Goal: Share content

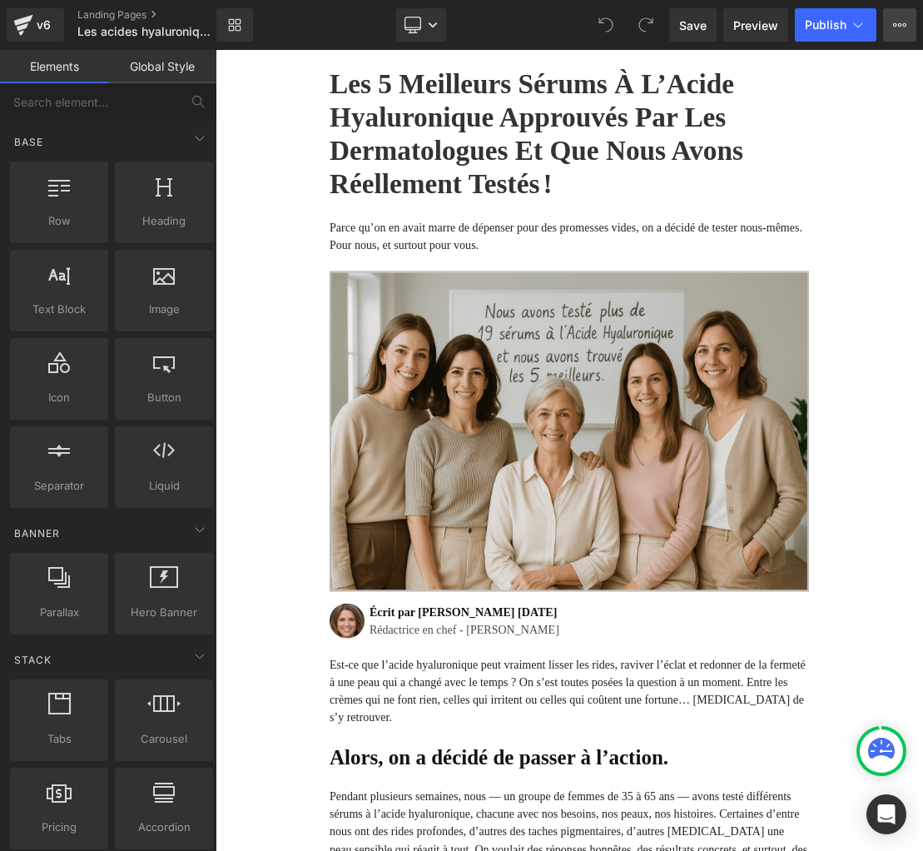
click at [898, 25] on icon at bounding box center [900, 24] width 4 height 3
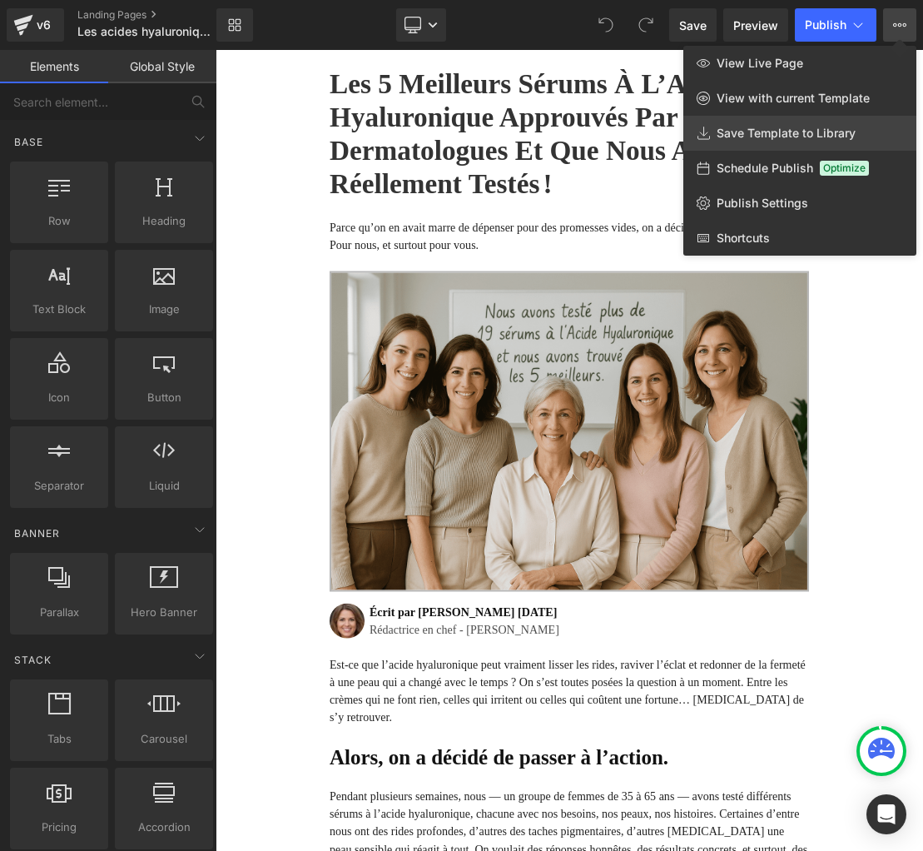
click at [739, 137] on span "Save Template to Library" at bounding box center [786, 133] width 139 height 15
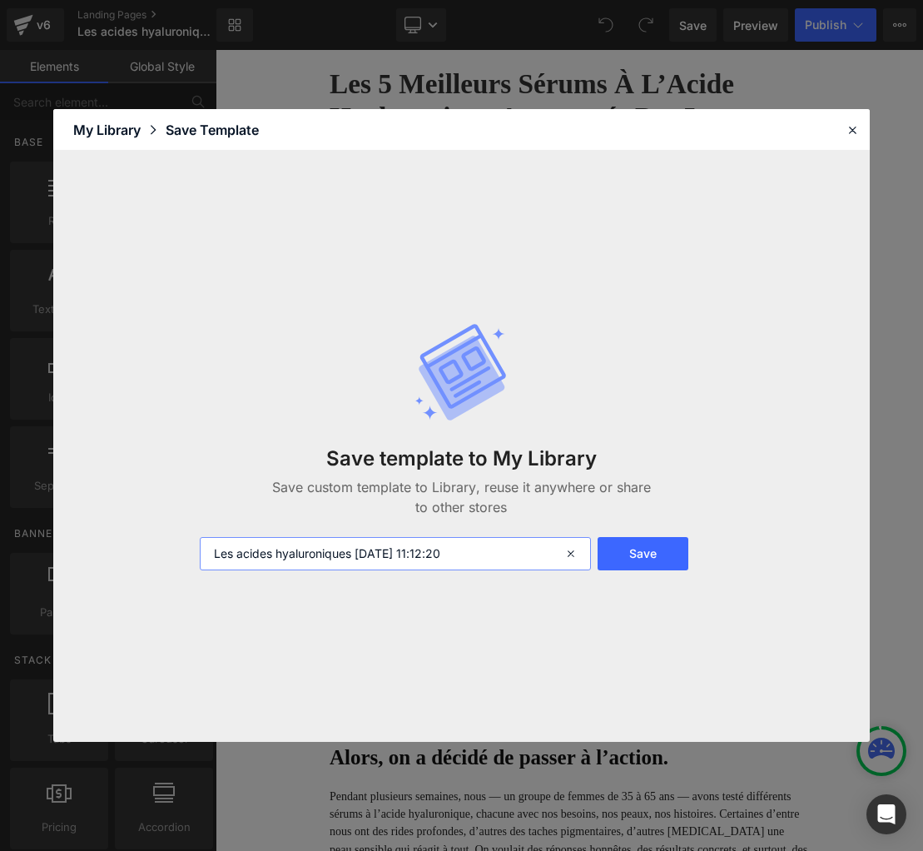
drag, startPoint x: 353, startPoint y: 554, endPoint x: 326, endPoint y: 606, distance: 59.2
click at [353, 554] on input "Les acides hyaluroniques 2025-09-03 11:12:20" at bounding box center [395, 553] width 391 height 33
type input "Les acides hyaluroniques [DATE] 11:12:20"
click at [646, 555] on button "Save" at bounding box center [643, 553] width 91 height 33
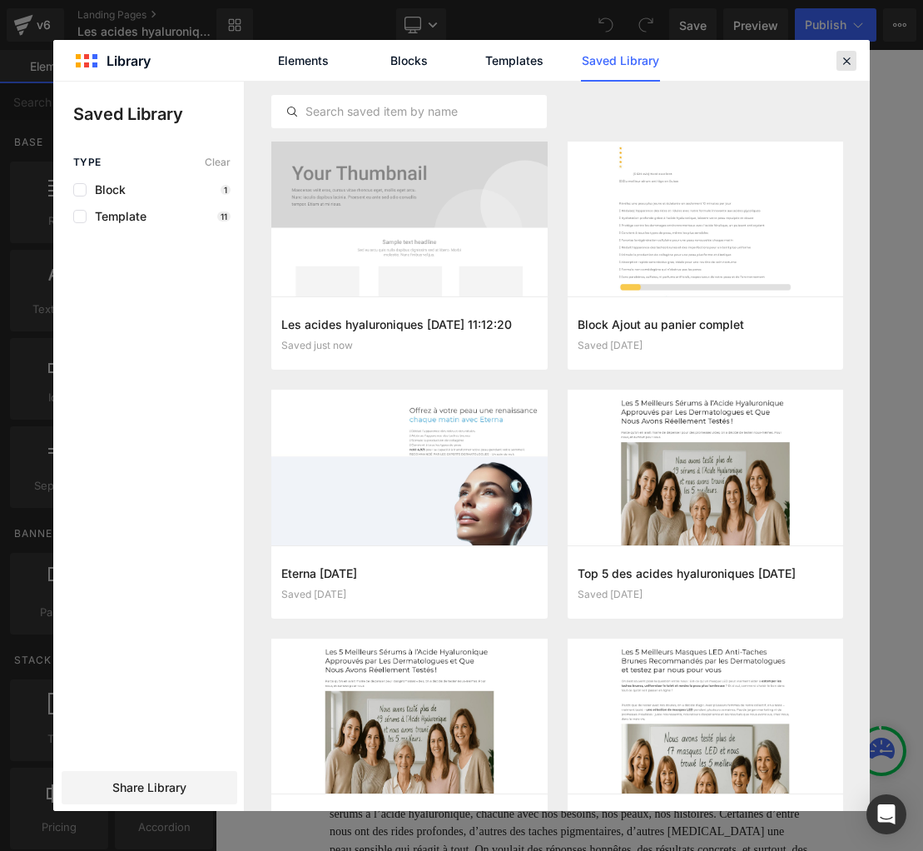
drag, startPoint x: 850, startPoint y: 60, endPoint x: 784, endPoint y: 22, distance: 76.8
click at [850, 60] on icon at bounding box center [846, 60] width 15 height 15
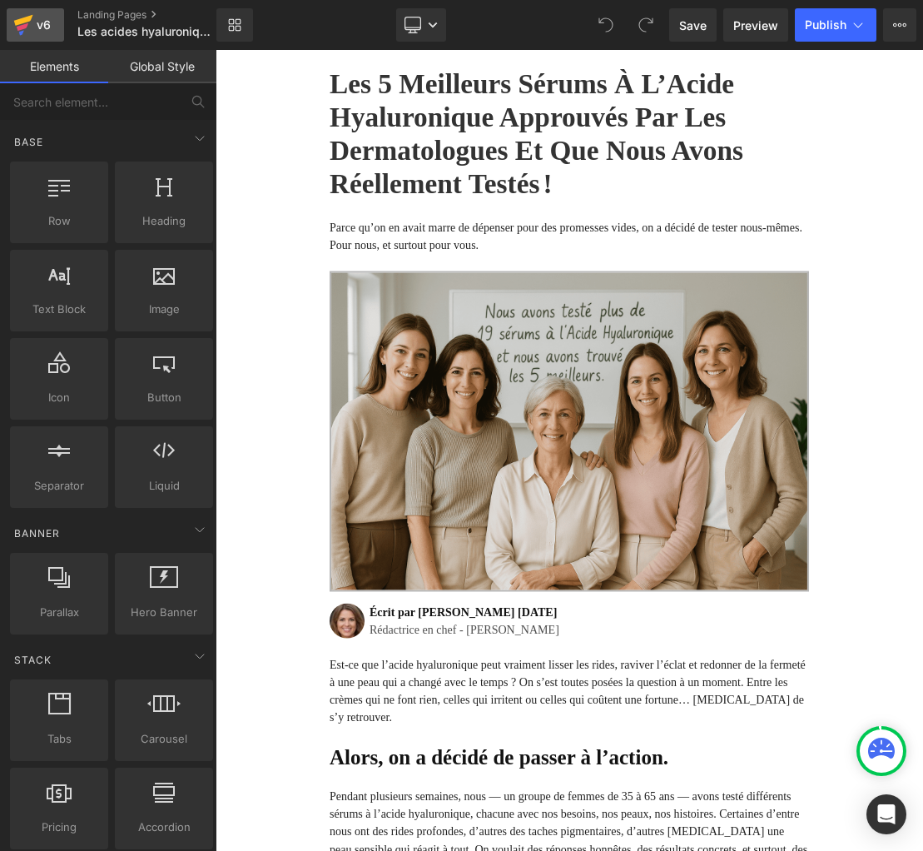
click at [44, 22] on div "v6" at bounding box center [43, 25] width 21 height 22
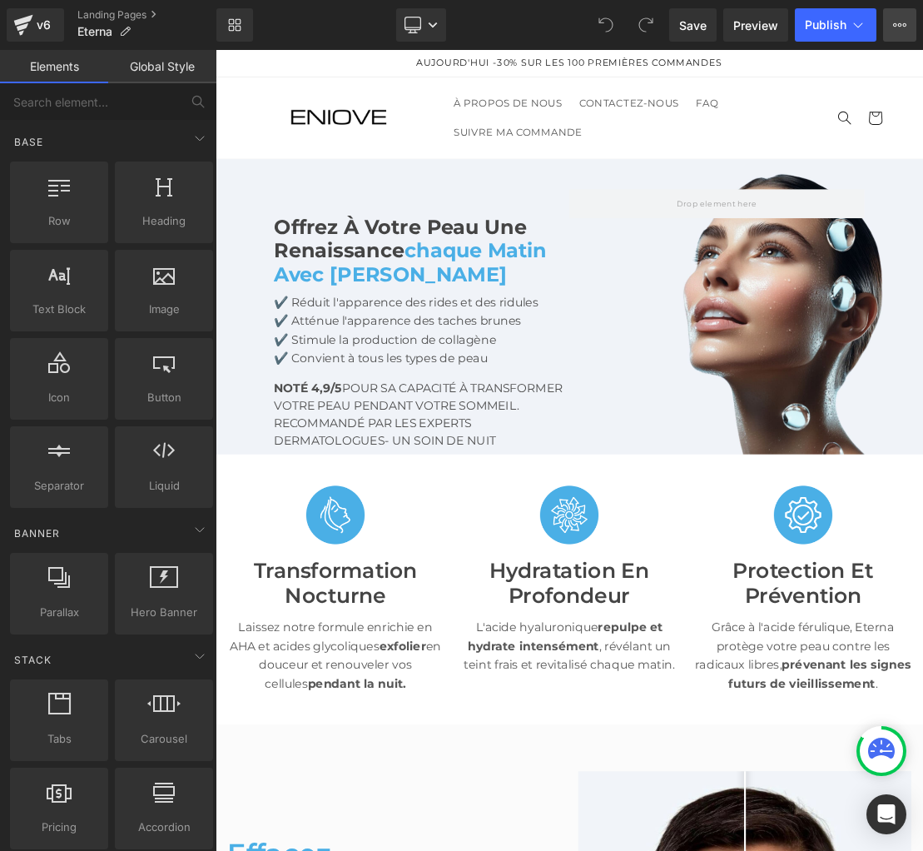
click at [906, 24] on icon at bounding box center [905, 24] width 4 height 3
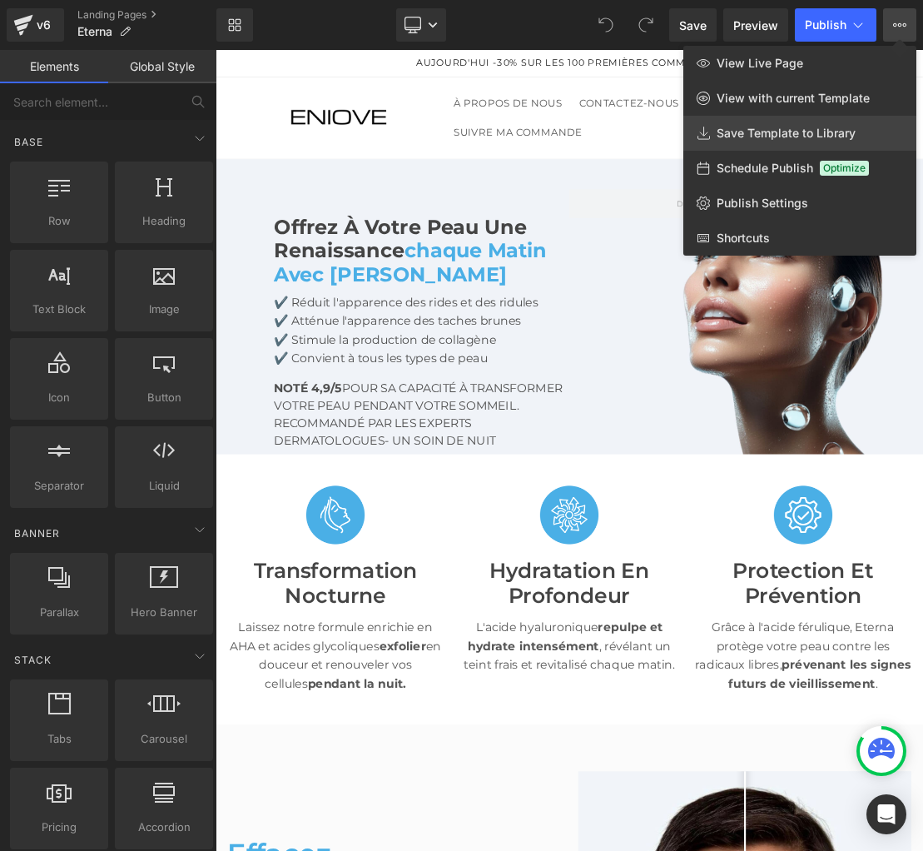
click at [757, 136] on span "Save Template to Library" at bounding box center [786, 133] width 139 height 15
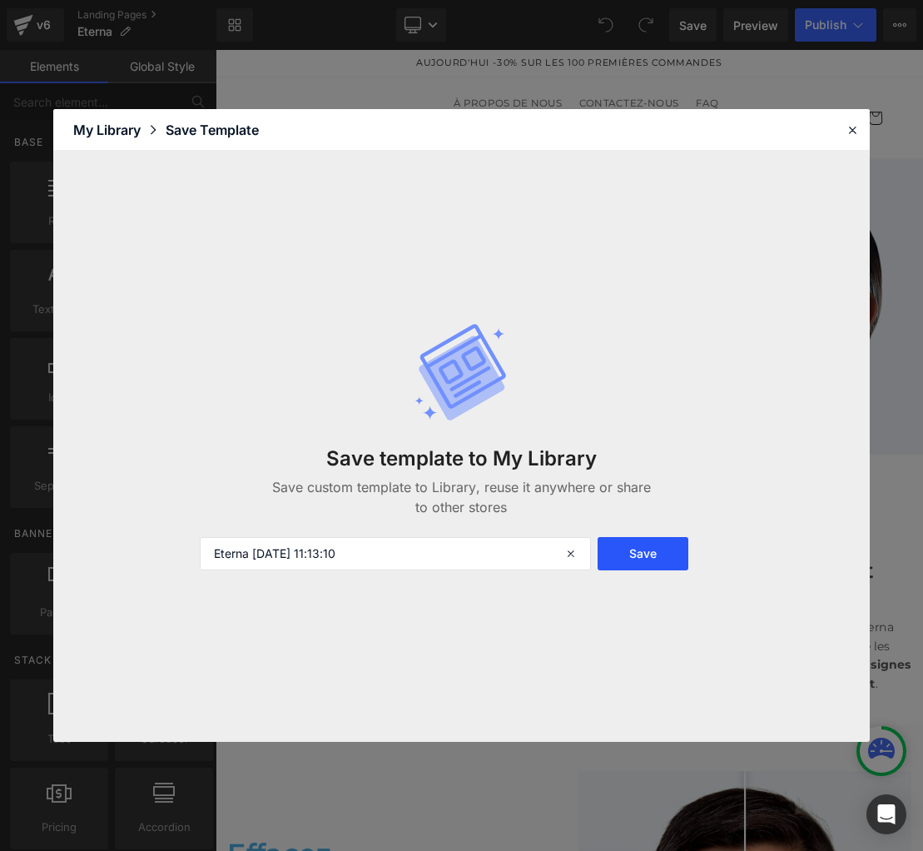
click at [638, 550] on button "Save" at bounding box center [643, 553] width 91 height 33
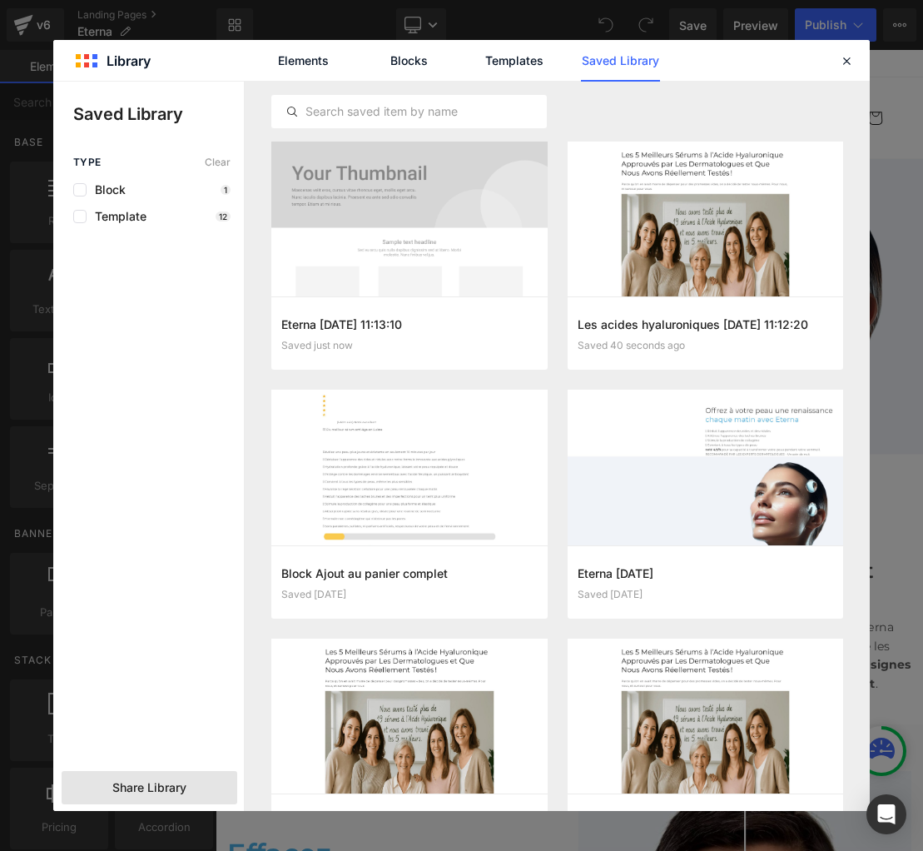
click at [132, 785] on span "Share Library" at bounding box center [149, 787] width 74 height 17
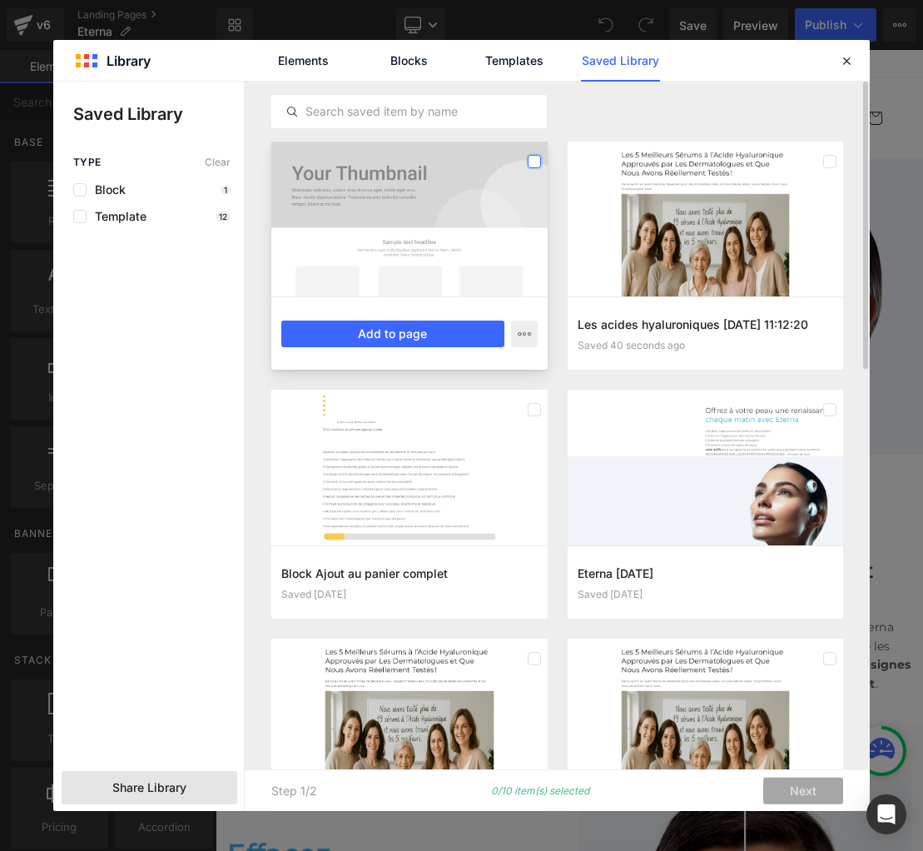
click at [538, 163] on label at bounding box center [534, 161] width 13 height 13
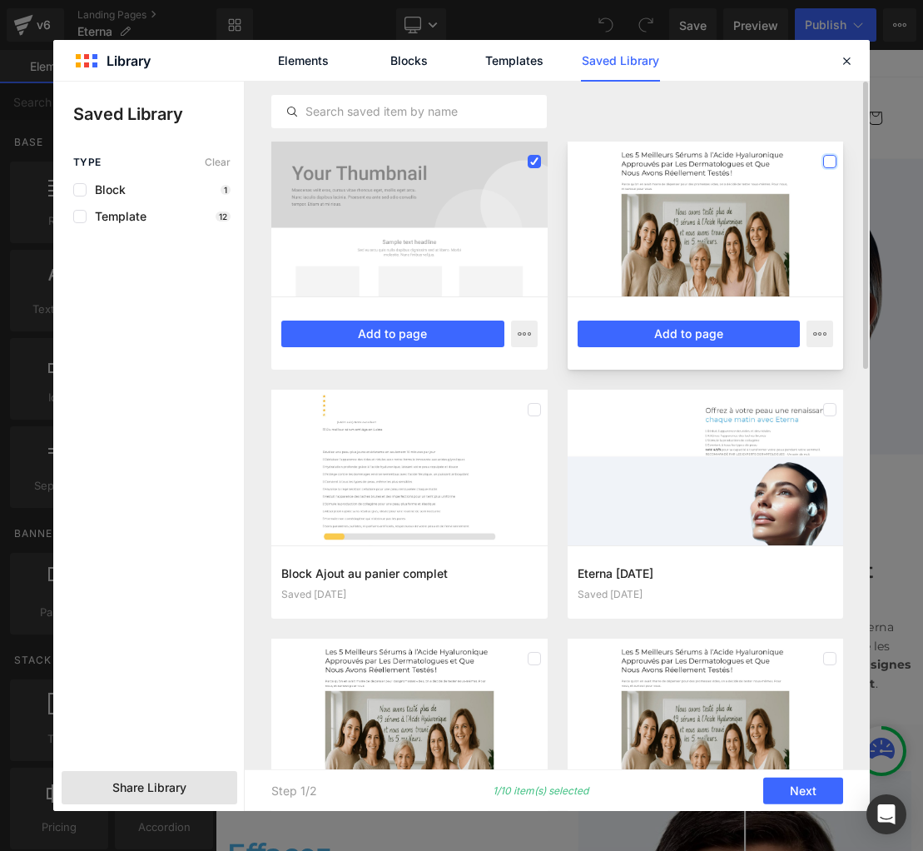
click at [834, 162] on label at bounding box center [830, 161] width 13 height 13
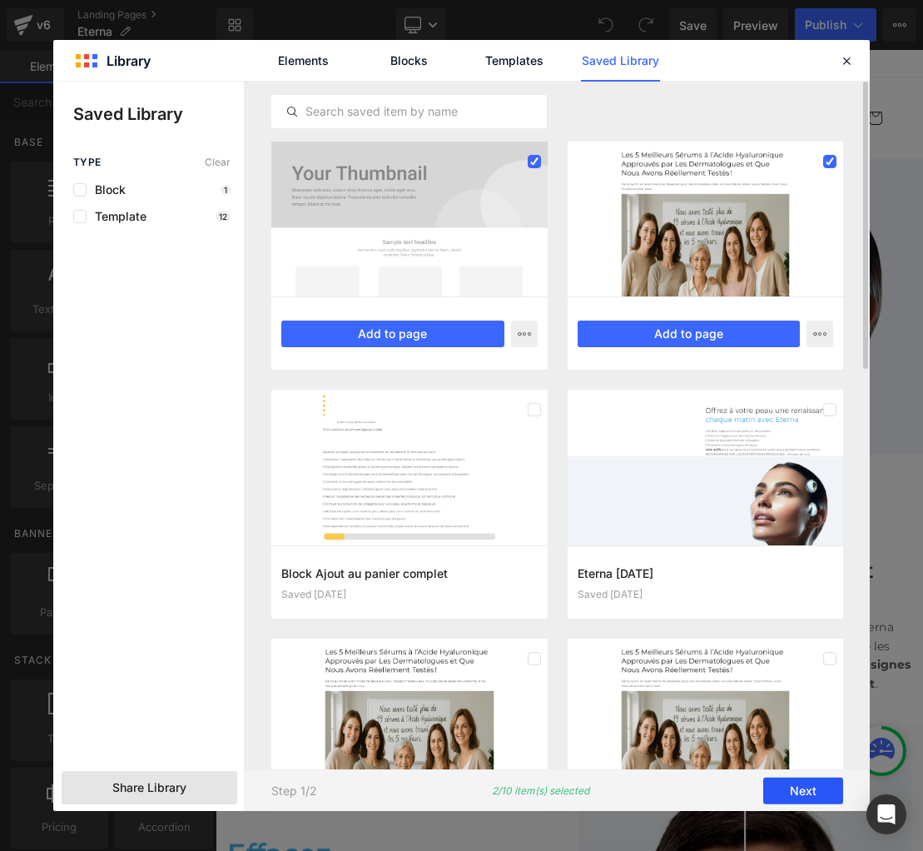
scroll to position [1, 0]
click at [794, 785] on button "Next" at bounding box center [804, 791] width 80 height 27
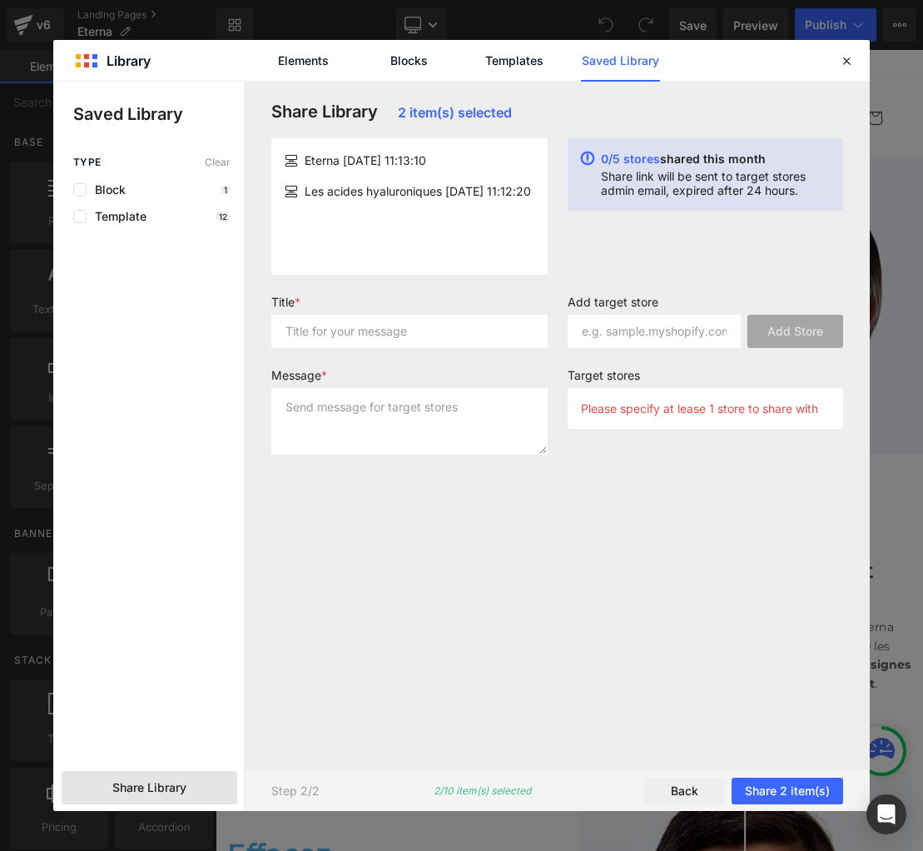
scroll to position [0, 0]
drag, startPoint x: 306, startPoint y: 157, endPoint x: 344, endPoint y: 158, distance: 38.3
click at [344, 158] on div "Eterna [DATE] 11:13:10" at bounding box center [410, 160] width 250 height 17
copy span "Eterna"
click at [321, 338] on input "text" at bounding box center [409, 331] width 276 height 33
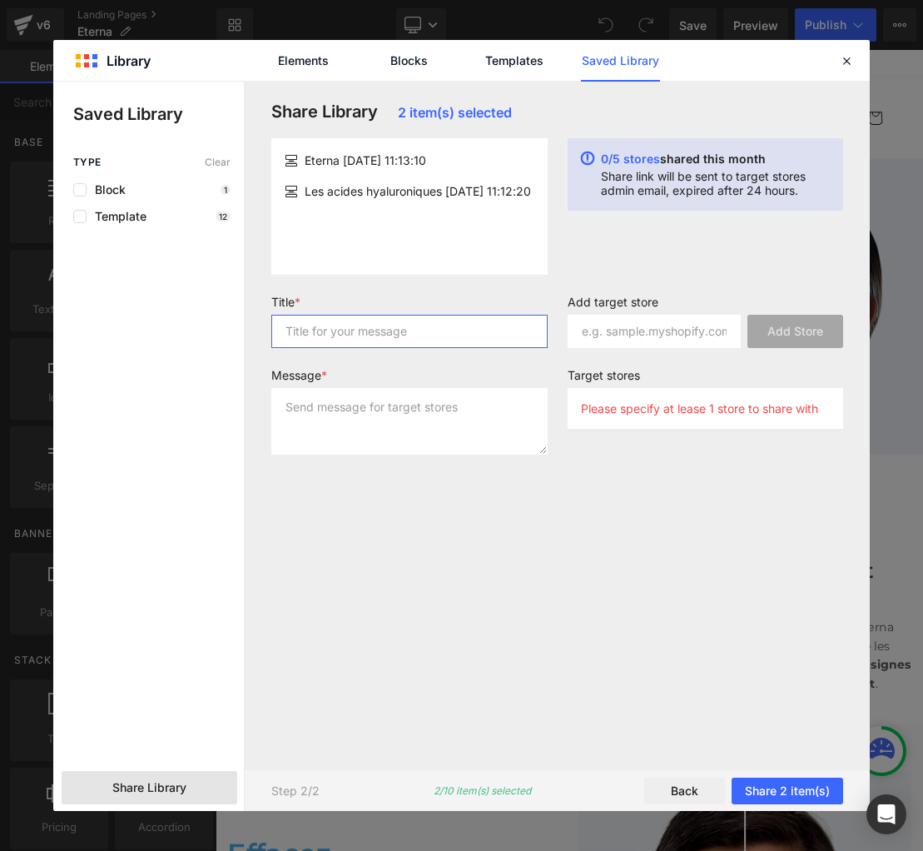
paste input "Eterna"
type input "Eterna"
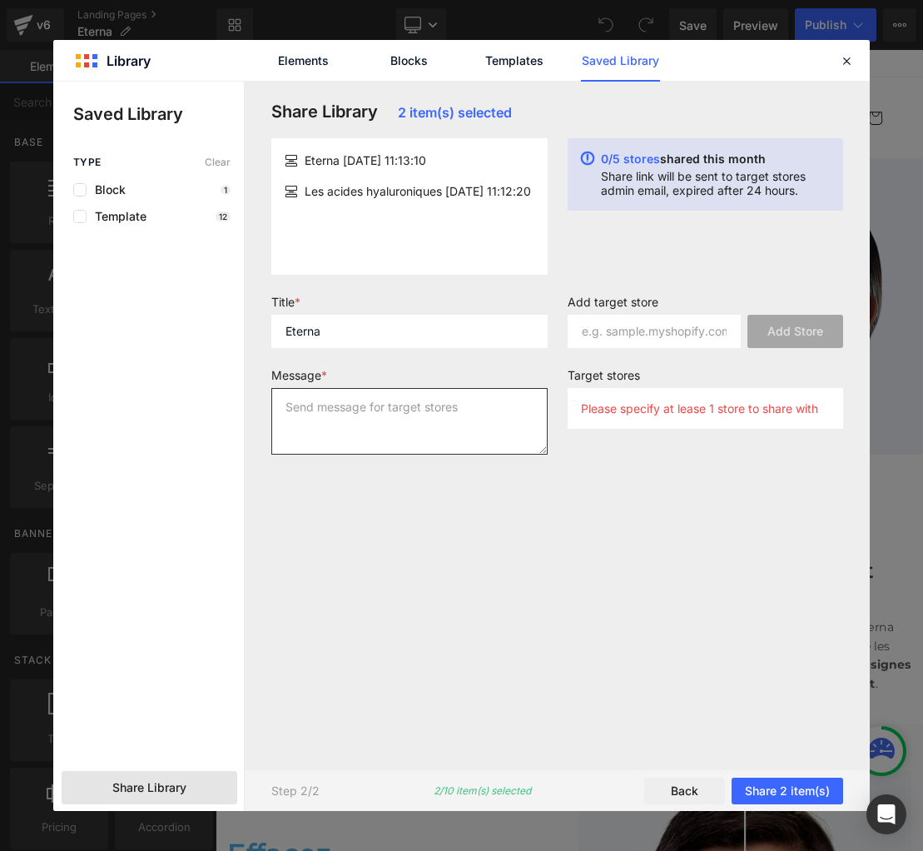
click at [325, 398] on textarea at bounding box center [409, 421] width 276 height 67
paste textarea "Eterna"
type textarea "Eterna"
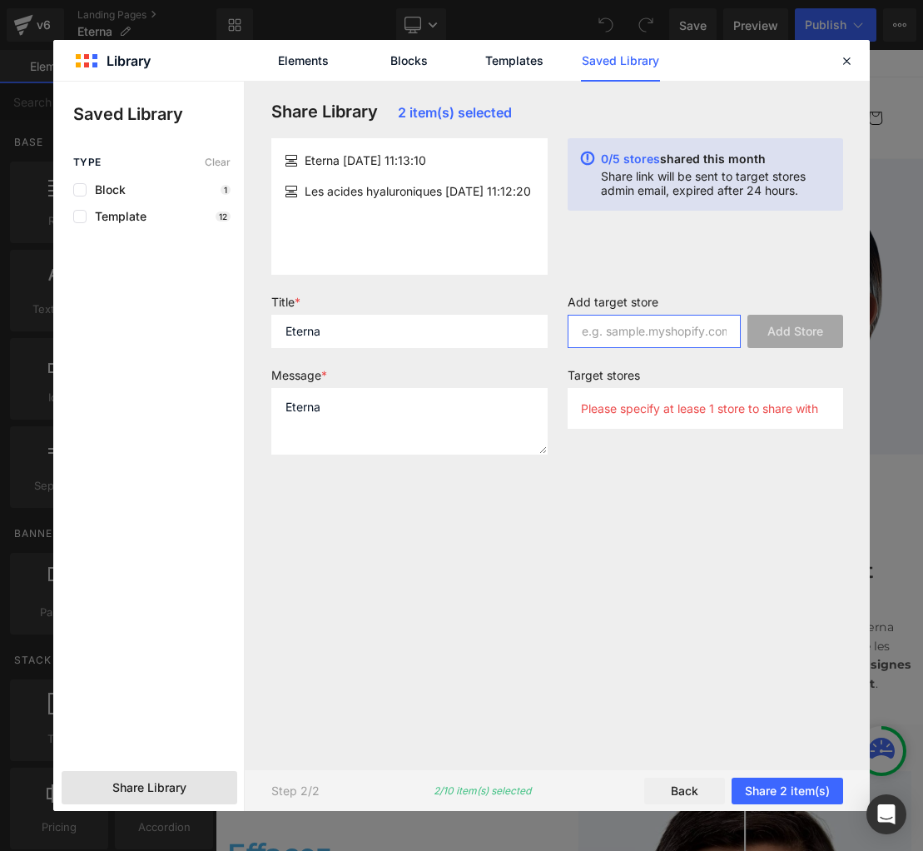
click at [625, 335] on input "text" at bounding box center [655, 331] width 174 height 33
paste input "[DOMAIN_NAME]"
type input "[DOMAIN_NAME]"
click at [794, 330] on button "Add Store" at bounding box center [796, 331] width 96 height 33
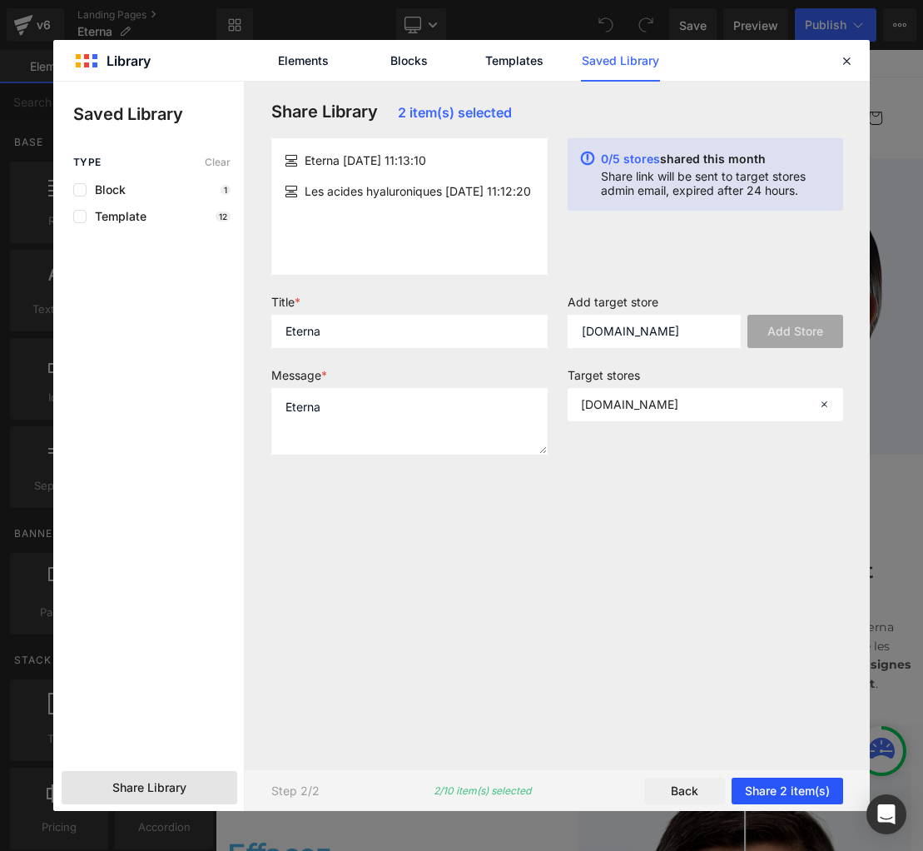
click at [784, 789] on button "Share 2 item(s)" at bounding box center [788, 791] width 112 height 27
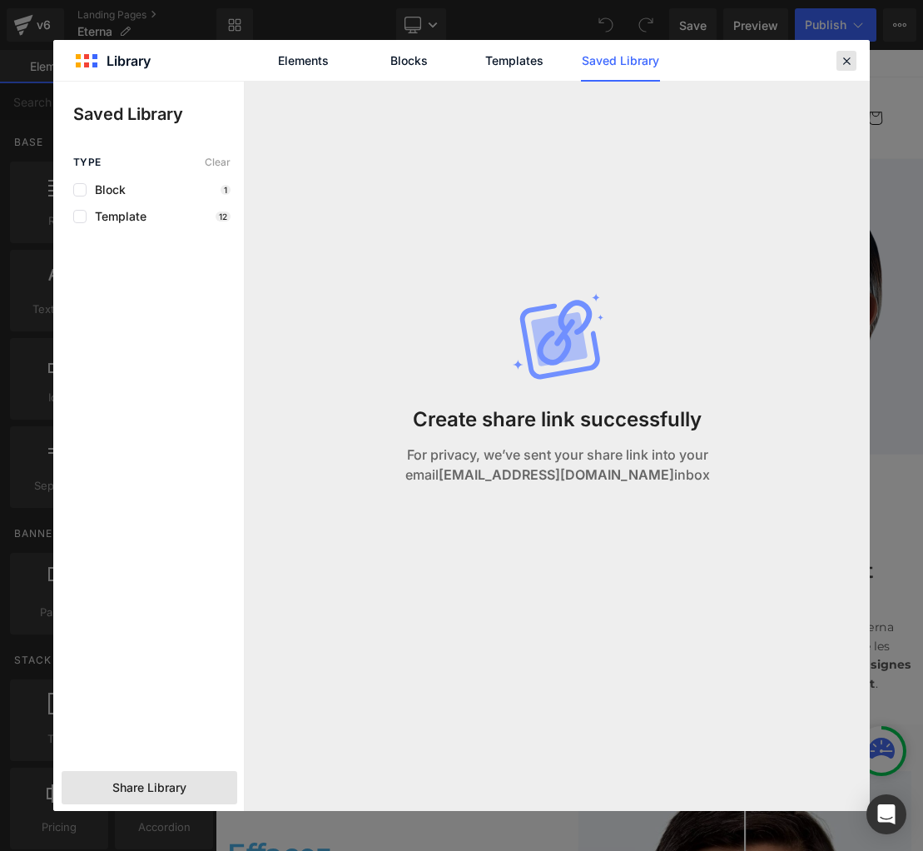
click at [847, 57] on icon at bounding box center [846, 60] width 15 height 15
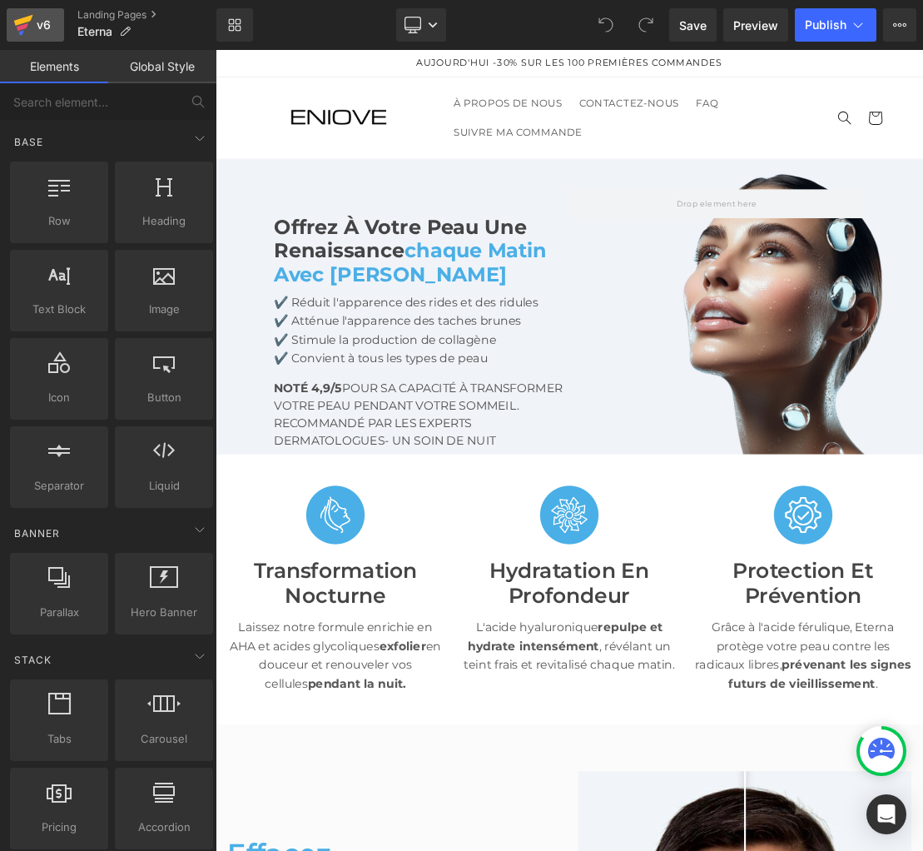
click at [31, 20] on icon at bounding box center [23, 25] width 20 height 42
